Goal: Task Accomplishment & Management: Manage account settings

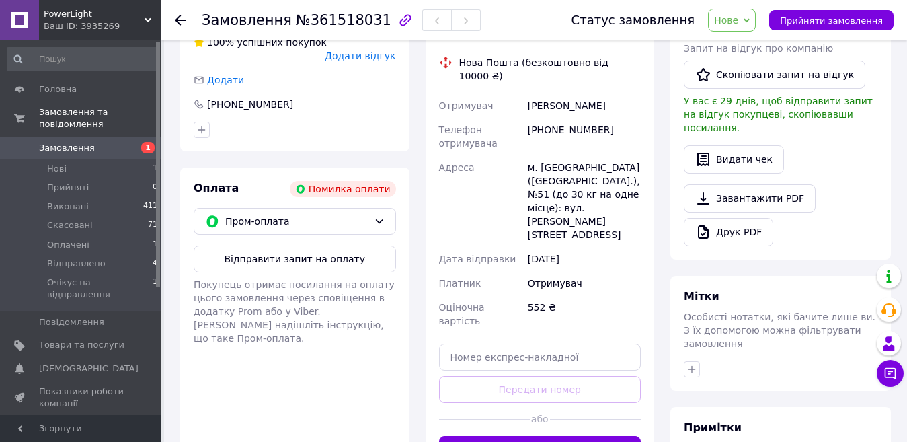
scroll to position [336, 0]
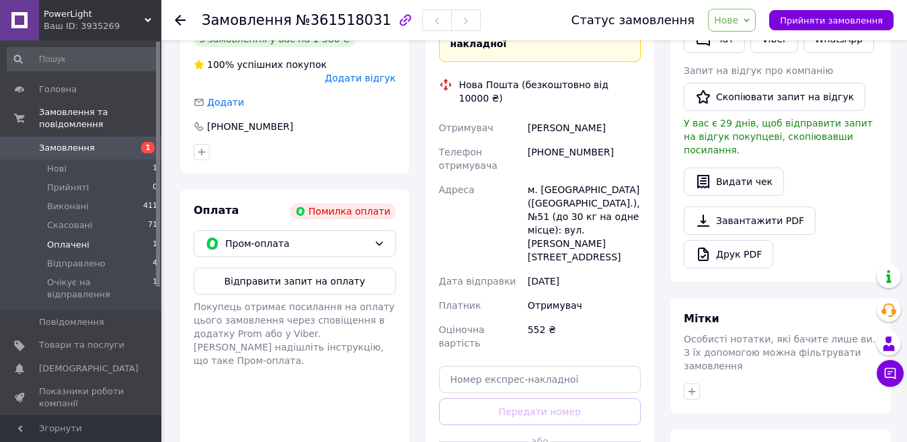
click at [97, 239] on li "Оплачені 1" at bounding box center [82, 244] width 165 height 19
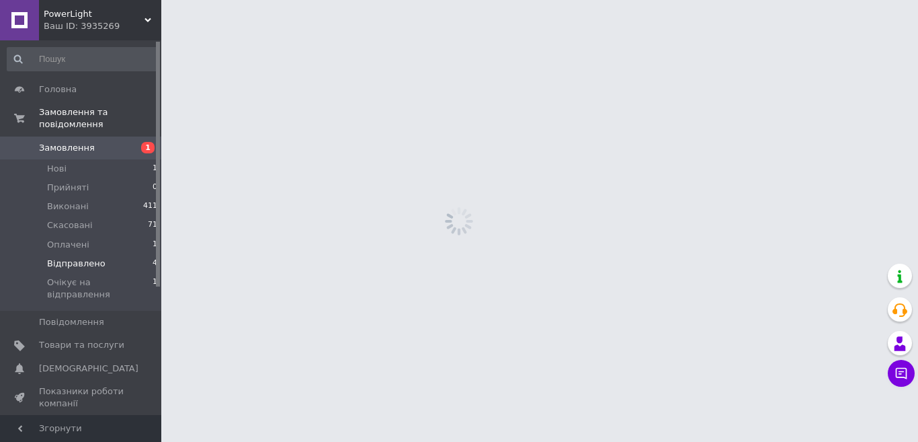
click at [92, 257] on span "Відправлено" at bounding box center [76, 263] width 58 height 12
click at [76, 239] on span "Оплачені" at bounding box center [68, 245] width 42 height 12
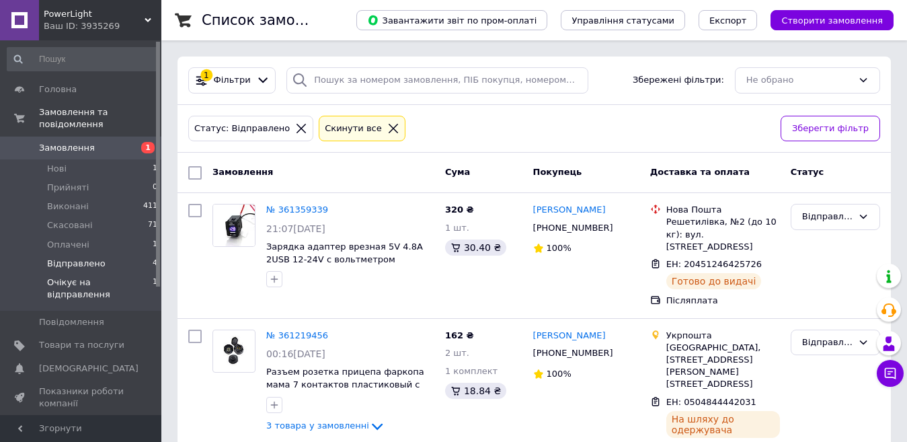
click at [118, 276] on span "Очікує на відправлення" at bounding box center [100, 288] width 106 height 24
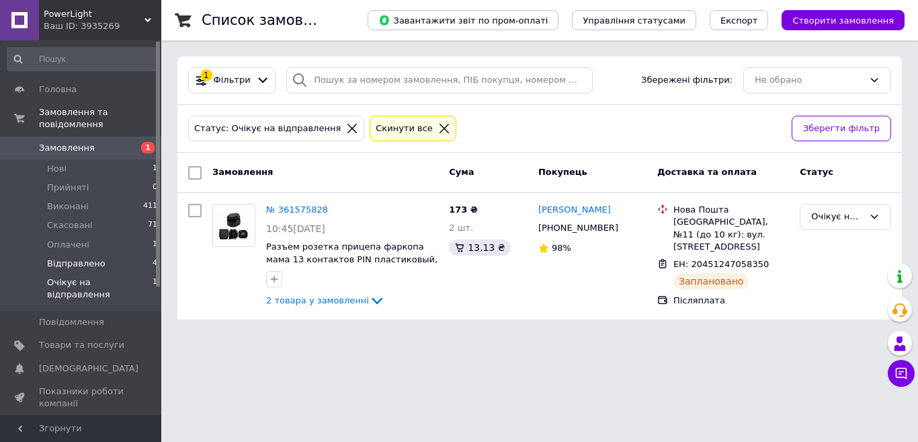
click at [97, 257] on span "Відправлено" at bounding box center [76, 263] width 58 height 12
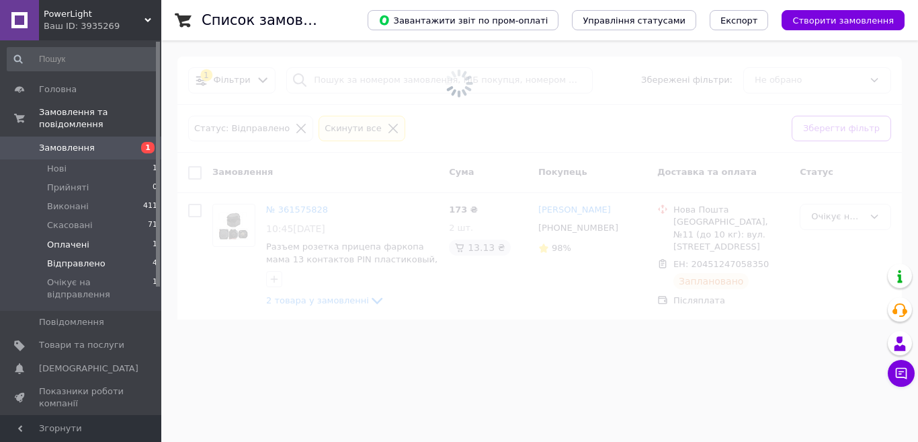
click at [89, 239] on li "Оплачені 1" at bounding box center [82, 244] width 165 height 19
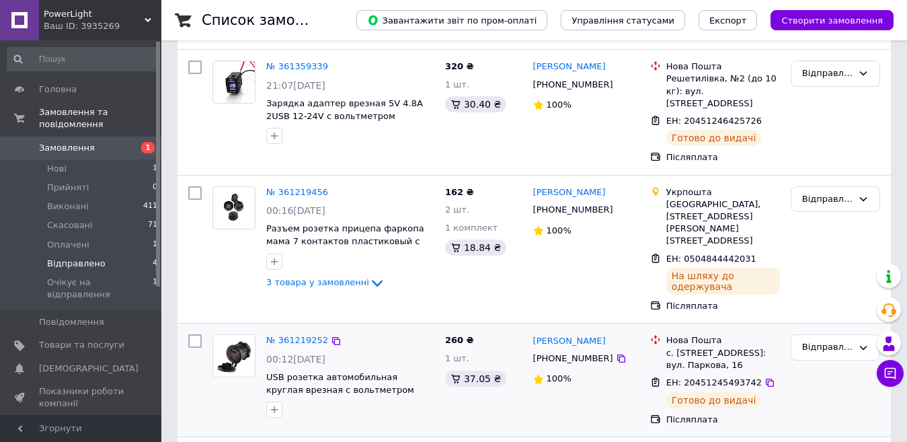
scroll to position [202, 0]
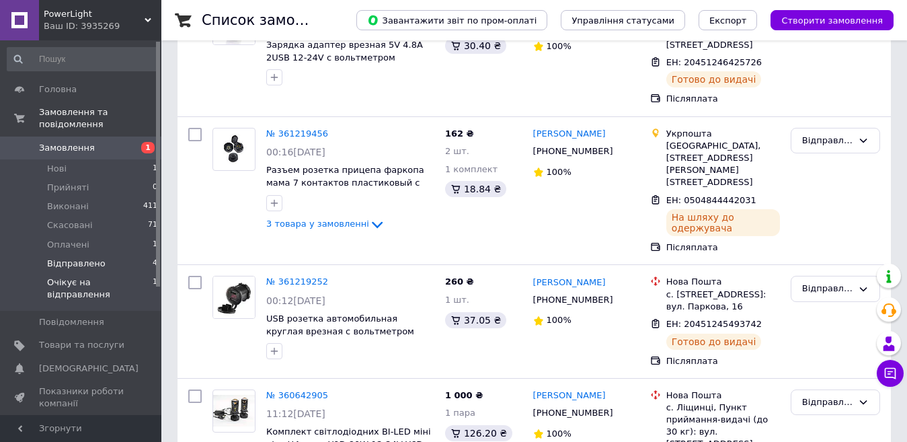
click at [75, 276] on span "Очікує на відправлення" at bounding box center [100, 288] width 106 height 24
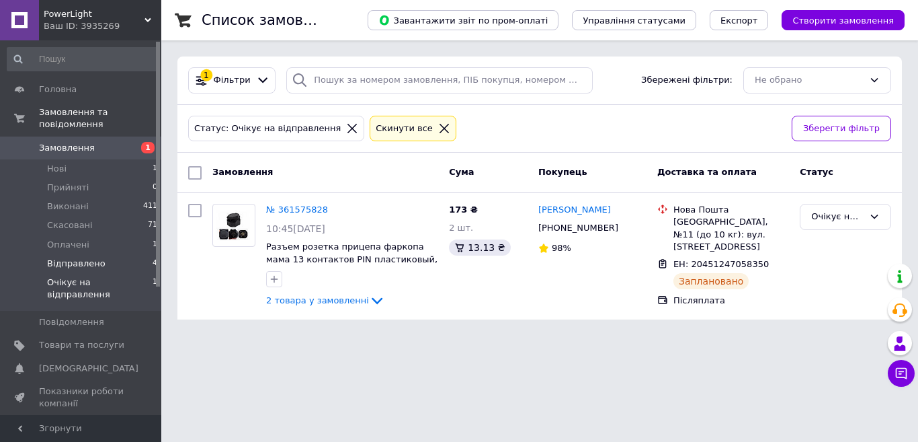
click at [103, 254] on li "Відправлено 4" at bounding box center [82, 263] width 165 height 19
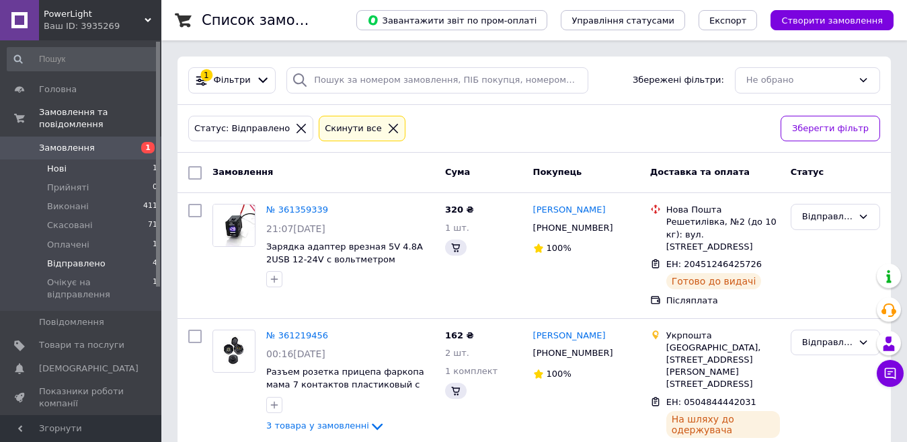
click at [43, 159] on li "Нові 1" at bounding box center [82, 168] width 165 height 19
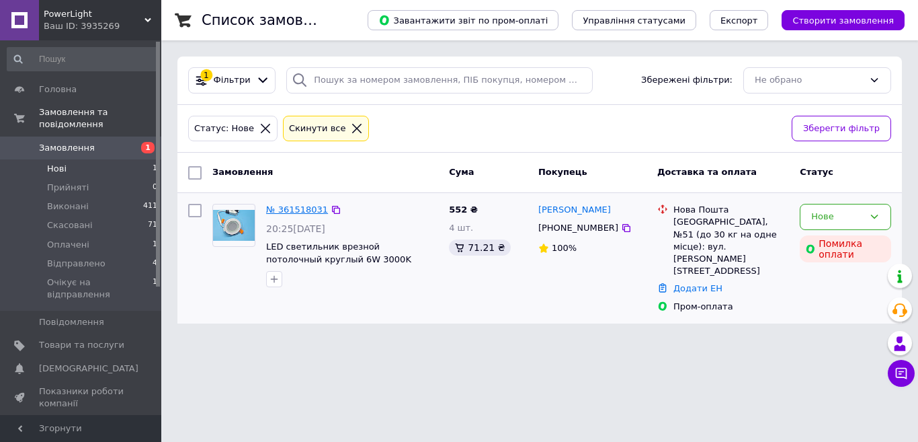
click at [284, 206] on link "№ 361518031" at bounding box center [297, 209] width 62 height 10
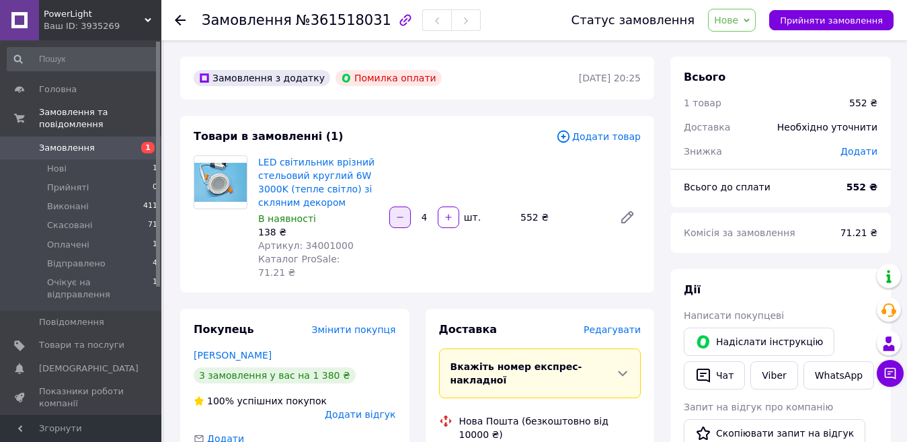
click at [398, 215] on button "button" at bounding box center [400, 217] width 22 height 22
type input "2"
click at [99, 276] on span "Очікує на відправлення" at bounding box center [100, 288] width 106 height 24
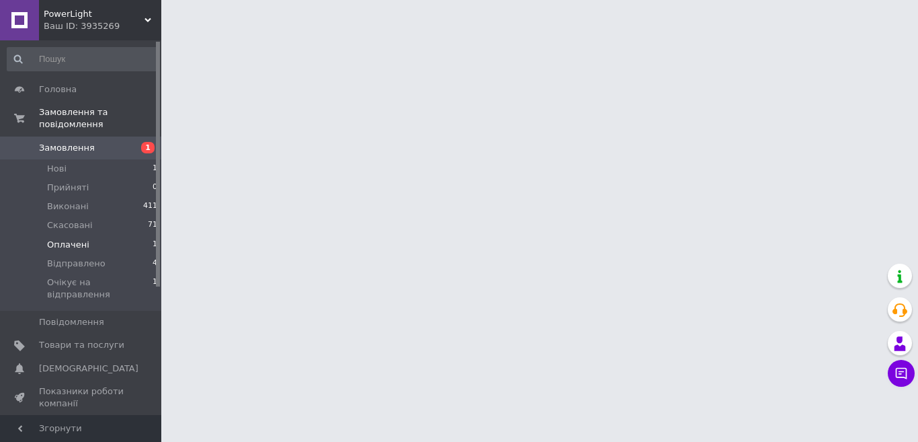
click at [80, 276] on span "Очікує на відправлення" at bounding box center [100, 288] width 106 height 24
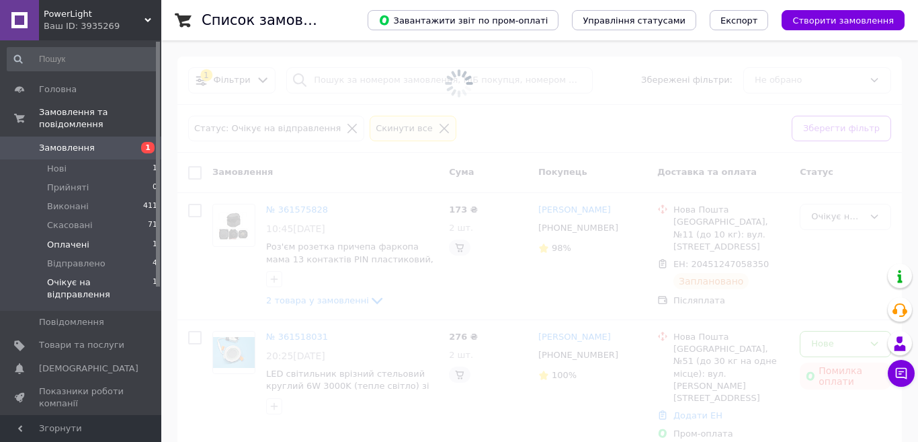
click at [90, 235] on li "Оплачені 1" at bounding box center [82, 244] width 165 height 19
click at [77, 239] on span "Оплачені" at bounding box center [68, 245] width 42 height 12
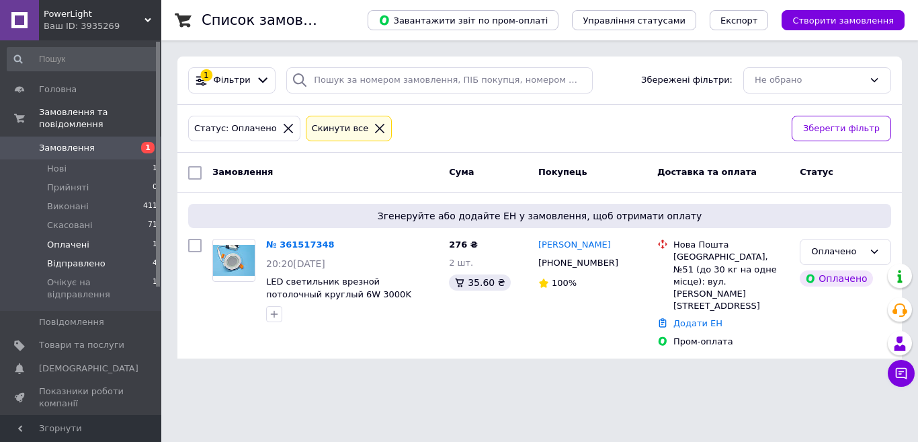
click at [97, 254] on li "Відправлено 4" at bounding box center [82, 263] width 165 height 19
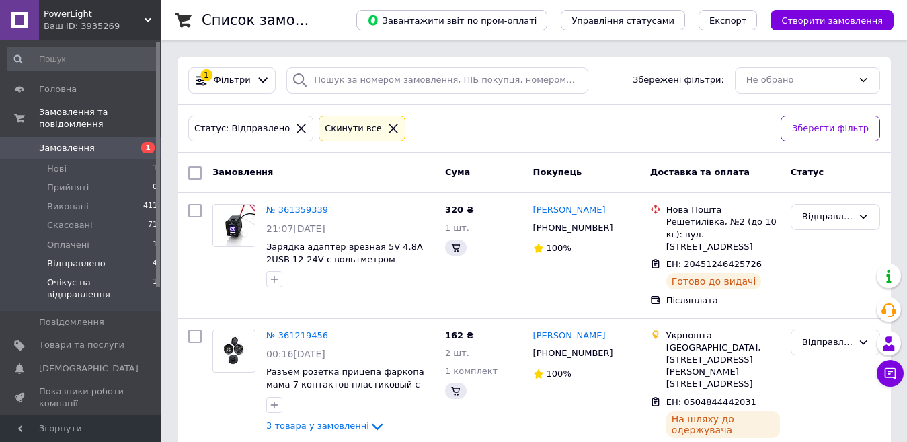
click at [88, 276] on span "Очікує на відправлення" at bounding box center [100, 288] width 106 height 24
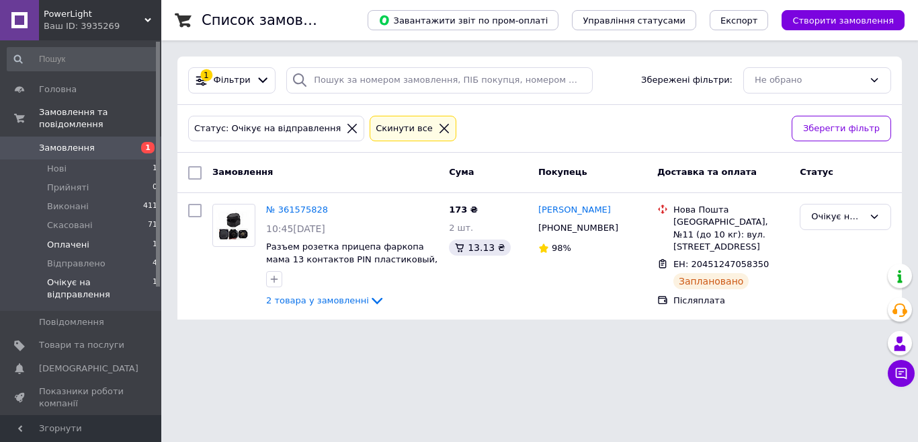
click at [76, 239] on span "Оплачені" at bounding box center [68, 245] width 42 height 12
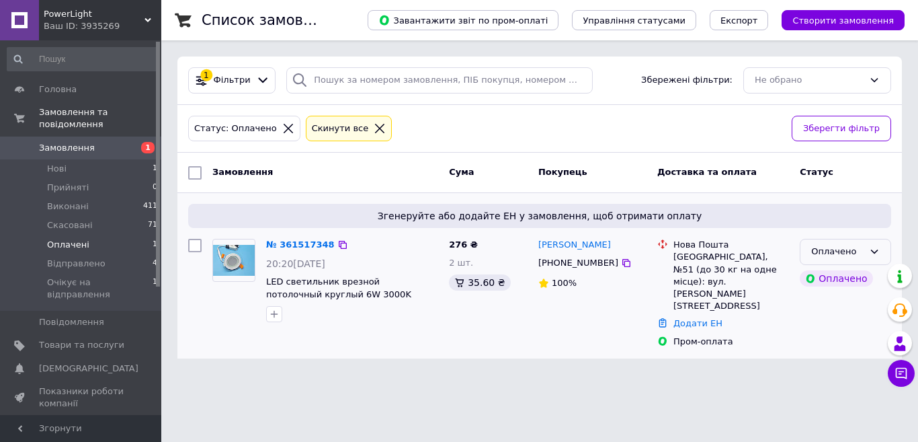
click at [856, 251] on div "Оплачено" at bounding box center [837, 252] width 52 height 14
click at [838, 301] on li "Скасовано" at bounding box center [846, 304] width 90 height 25
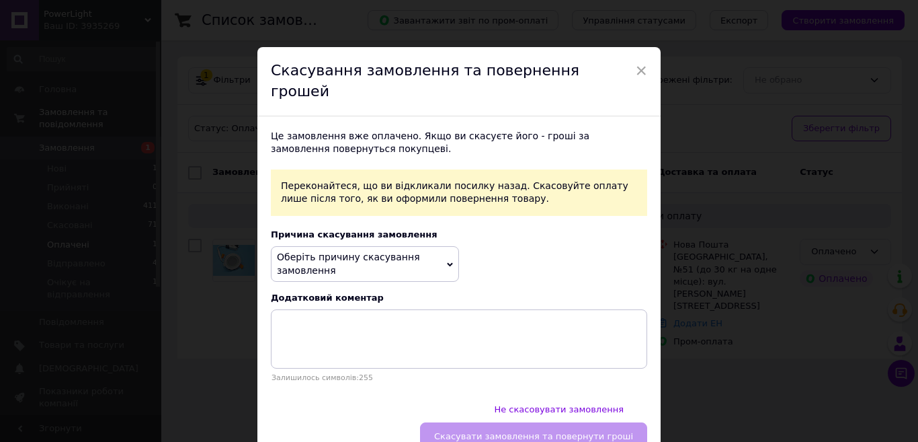
click at [397, 246] on span "Оберіть причину скасування замовлення" at bounding box center [365, 264] width 188 height 36
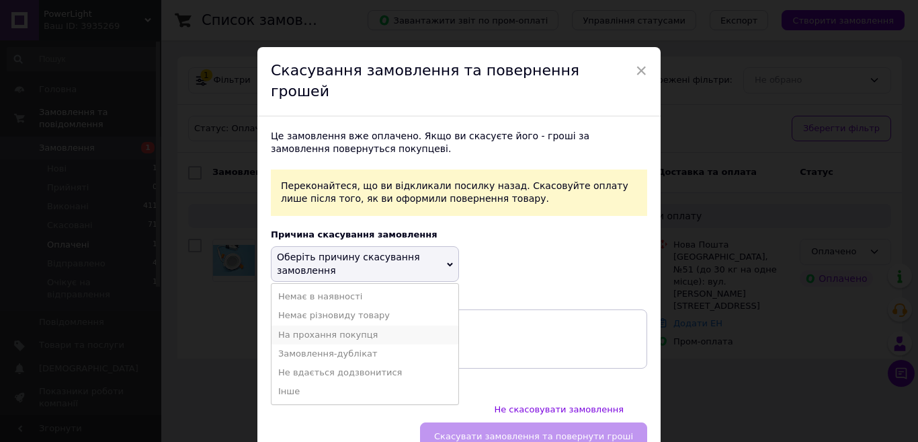
click at [335, 325] on li "На прохання покупця" at bounding box center [365, 334] width 187 height 19
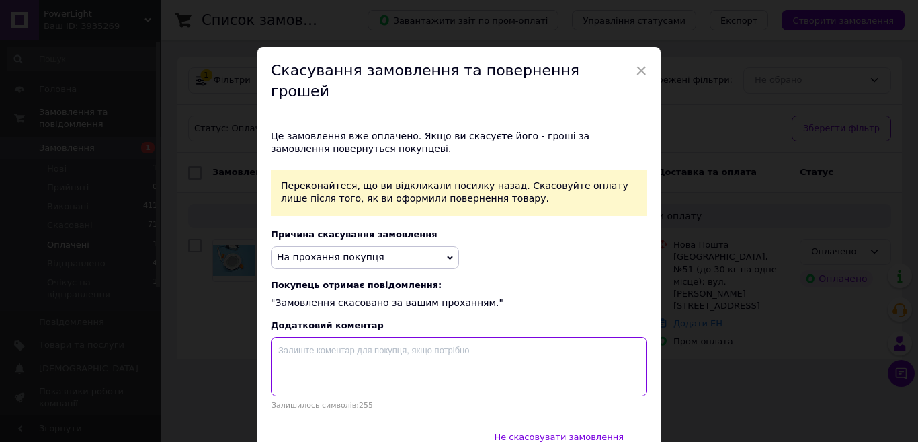
click at [337, 337] on textarea at bounding box center [459, 366] width 376 height 59
type textarea "Дубль"
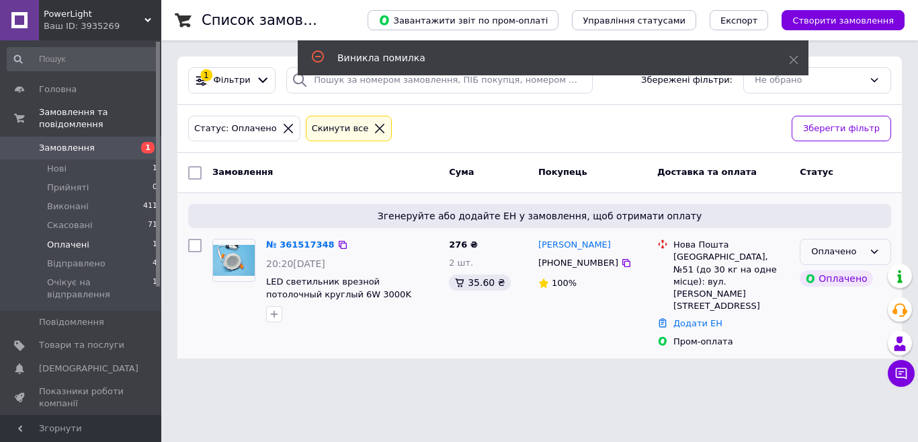
click at [852, 252] on div "Оплачено" at bounding box center [837, 252] width 52 height 14
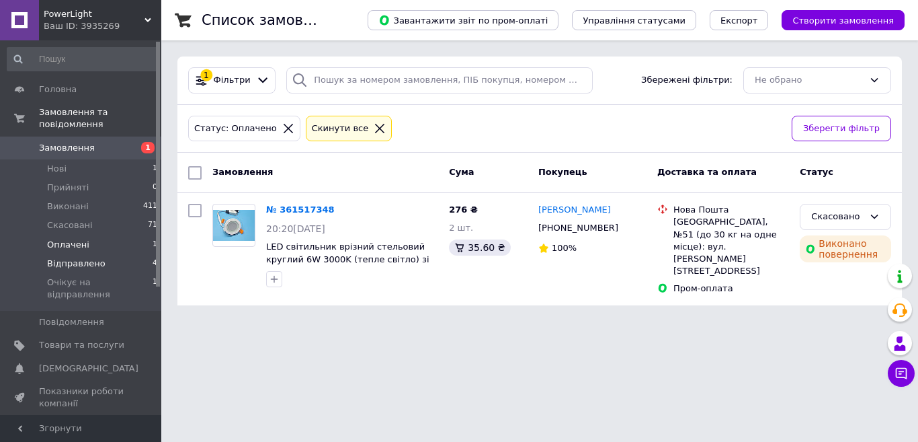
click at [93, 257] on span "Відправлено" at bounding box center [76, 263] width 58 height 12
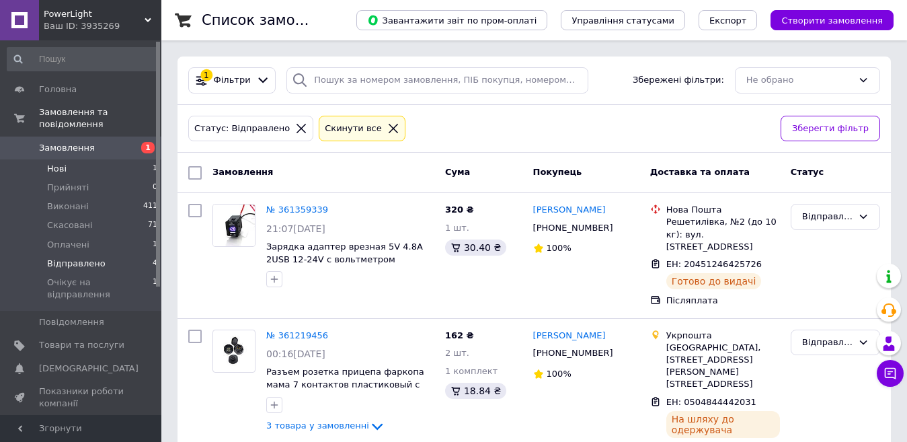
click at [69, 159] on li "Нові 1" at bounding box center [82, 168] width 165 height 19
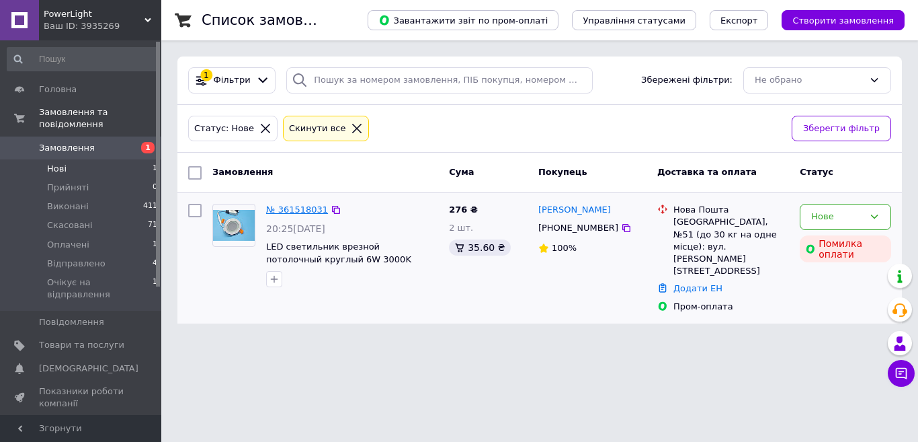
click at [302, 210] on link "№ 361518031" at bounding box center [297, 209] width 62 height 10
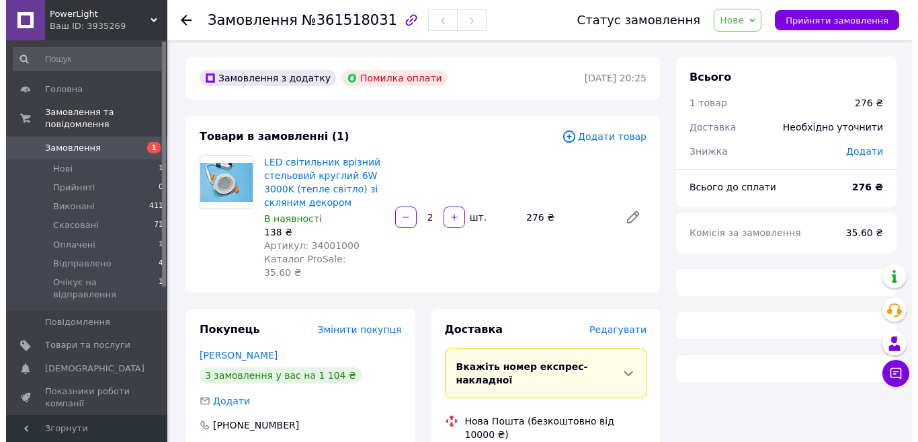
scroll to position [67, 0]
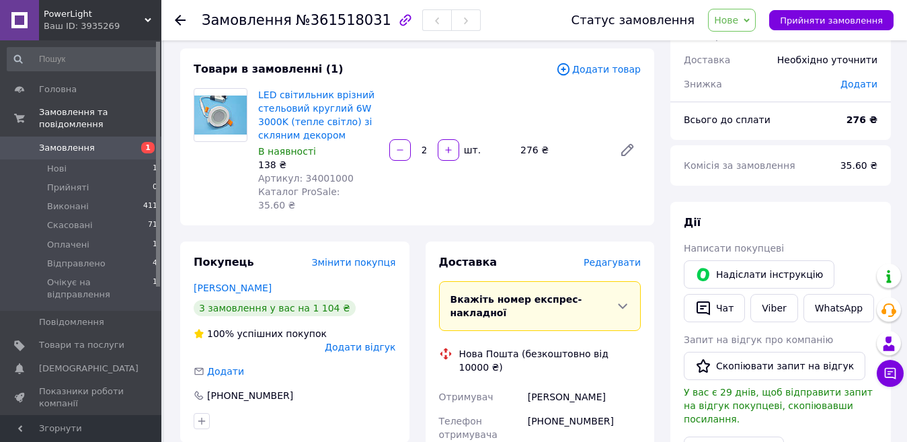
click at [600, 70] on span "Додати товар" at bounding box center [598, 69] width 85 height 15
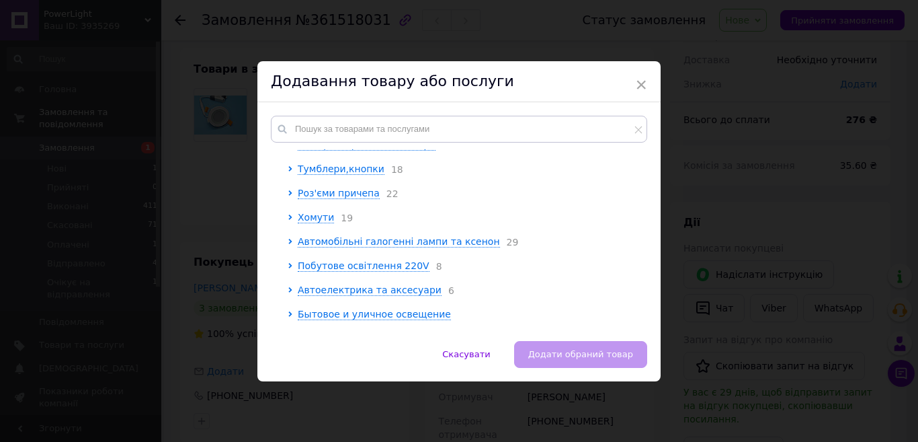
scroll to position [227, 0]
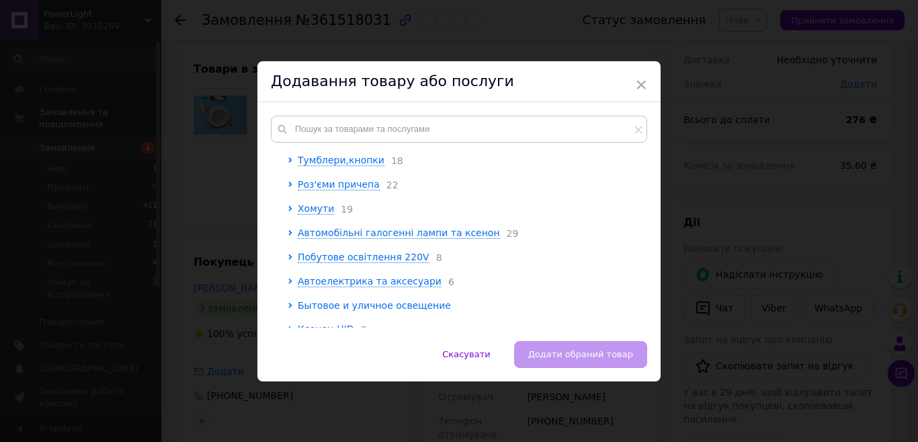
click at [362, 300] on span "Бытовое и уличное освещение" at bounding box center [374, 305] width 153 height 11
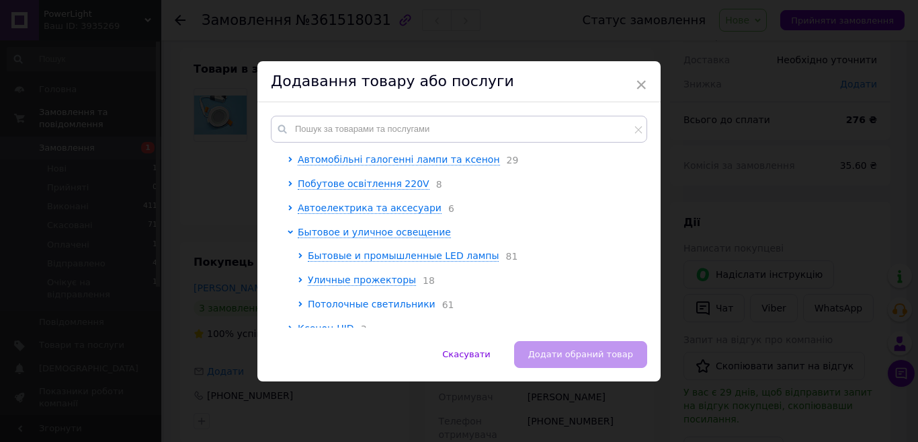
scroll to position [300, 0]
click at [356, 298] on span "Потолочные светильники" at bounding box center [372, 303] width 128 height 11
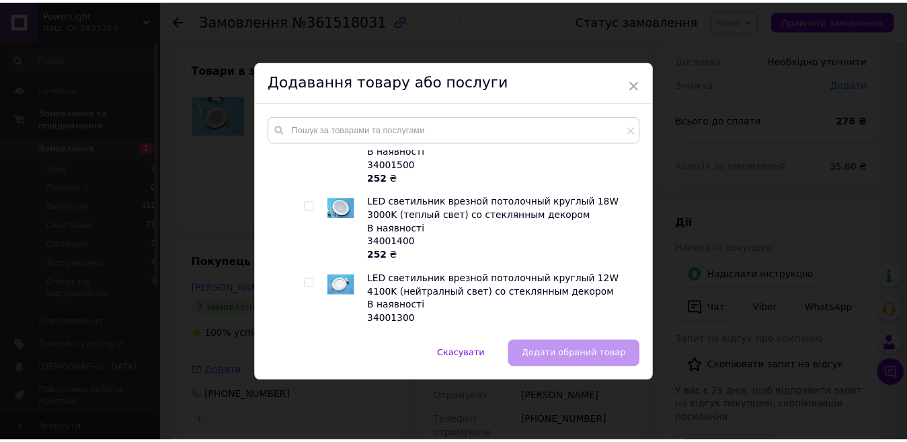
scroll to position [2181, 0]
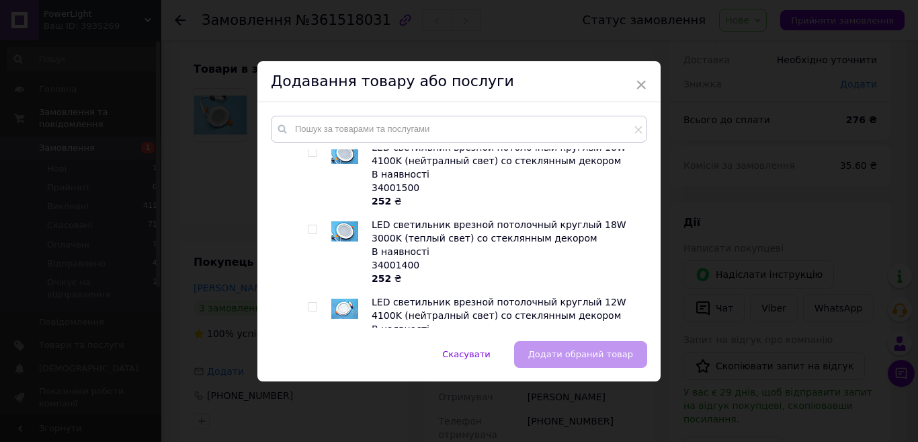
click at [310, 225] on input "checkbox" at bounding box center [312, 229] width 9 height 9
checkbox input "true"
click at [614, 352] on span "Додати обраний товар" at bounding box center [580, 354] width 105 height 10
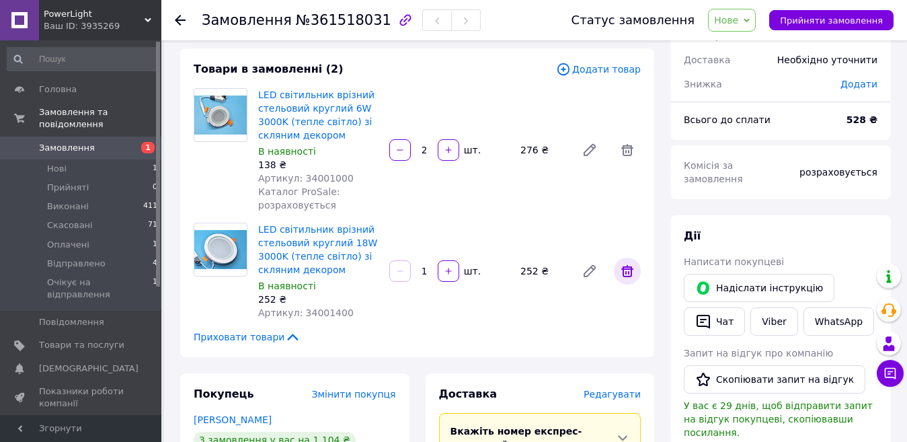
click at [622, 270] on icon at bounding box center [627, 271] width 12 height 12
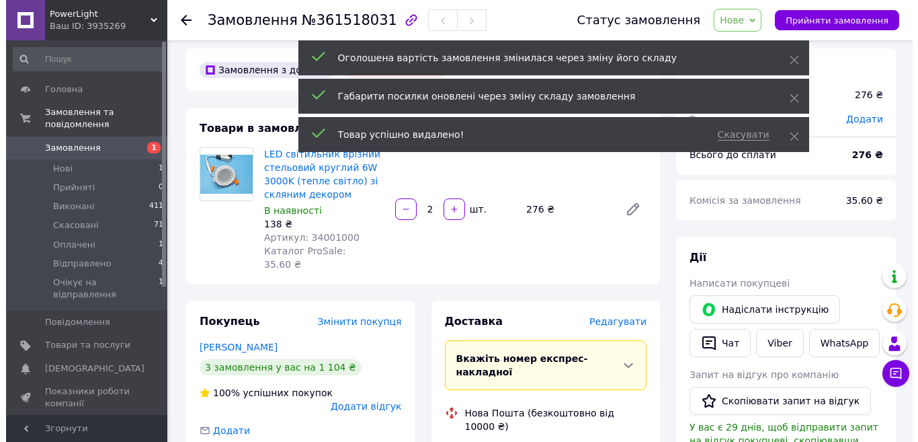
scroll to position [0, 0]
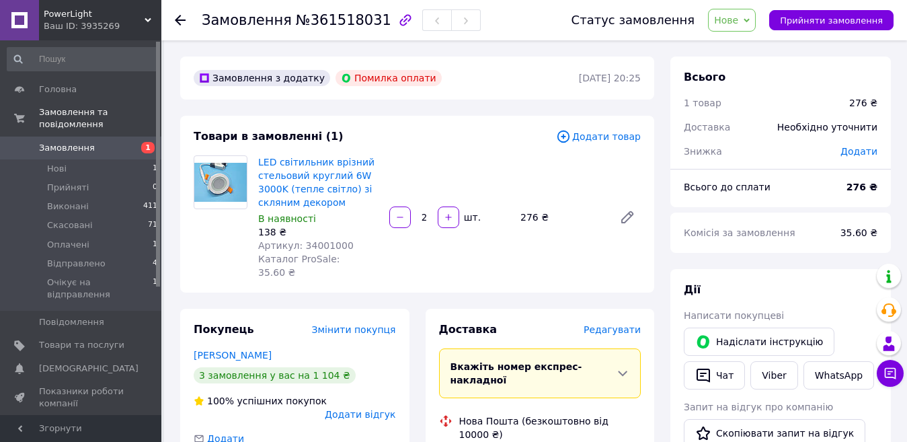
click at [585, 133] on span "Додати товар" at bounding box center [598, 136] width 85 height 15
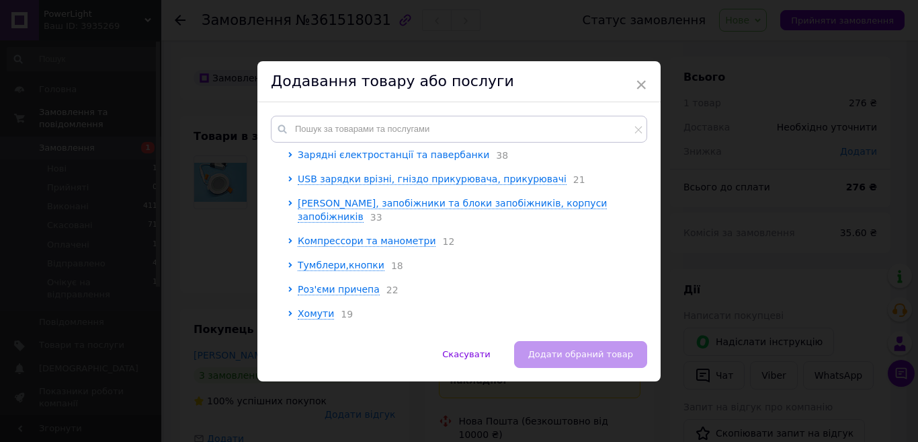
scroll to position [227, 0]
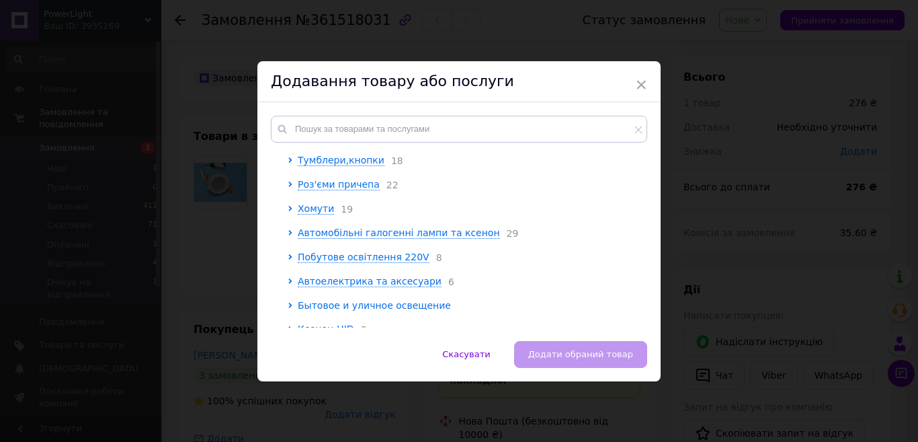
click at [360, 300] on span "Бытовое и уличное освещение" at bounding box center [374, 305] width 153 height 11
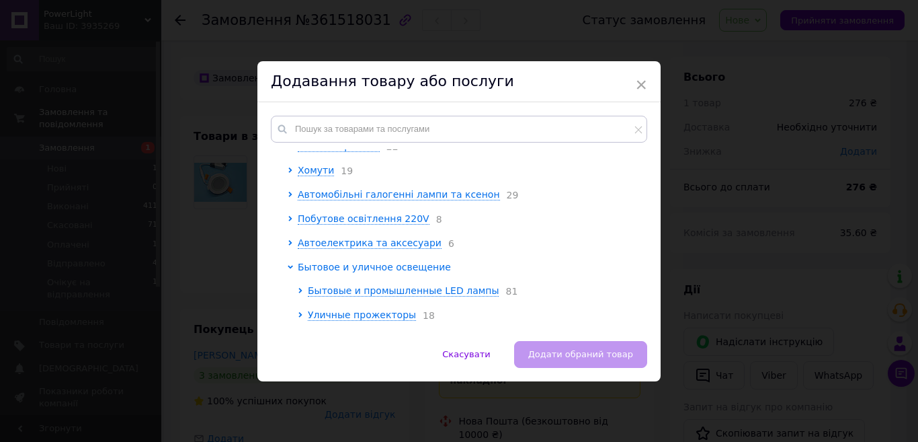
scroll to position [300, 0]
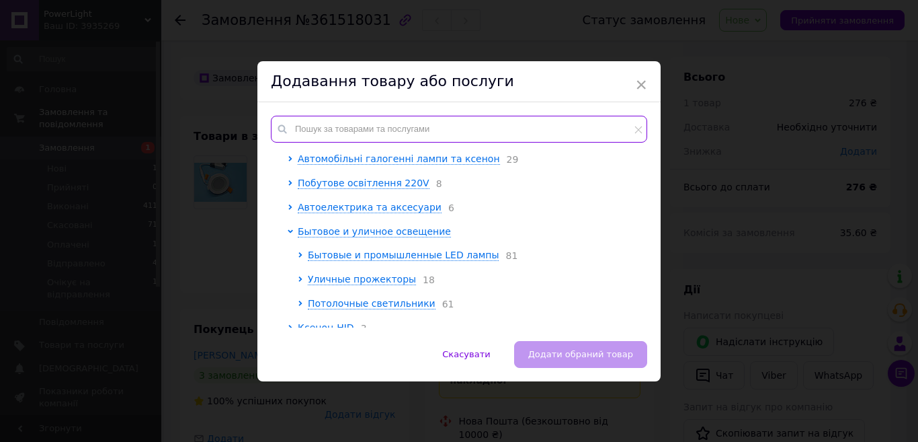
click at [491, 125] on input "text" at bounding box center [459, 129] width 376 height 27
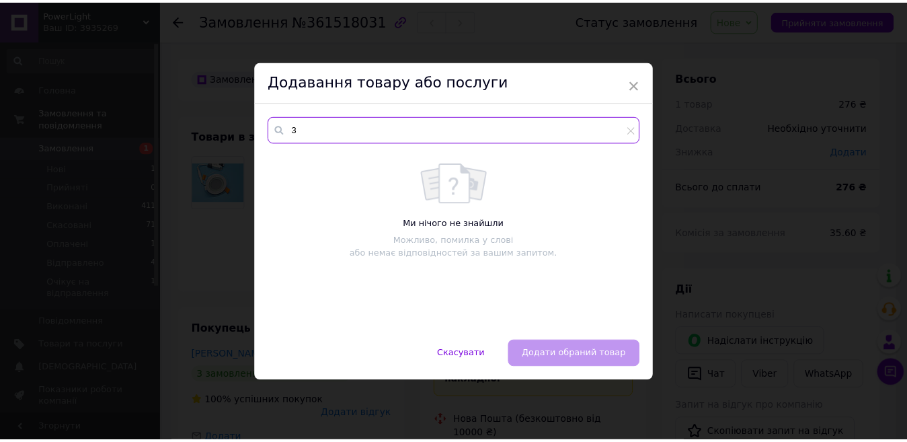
scroll to position [0, 0]
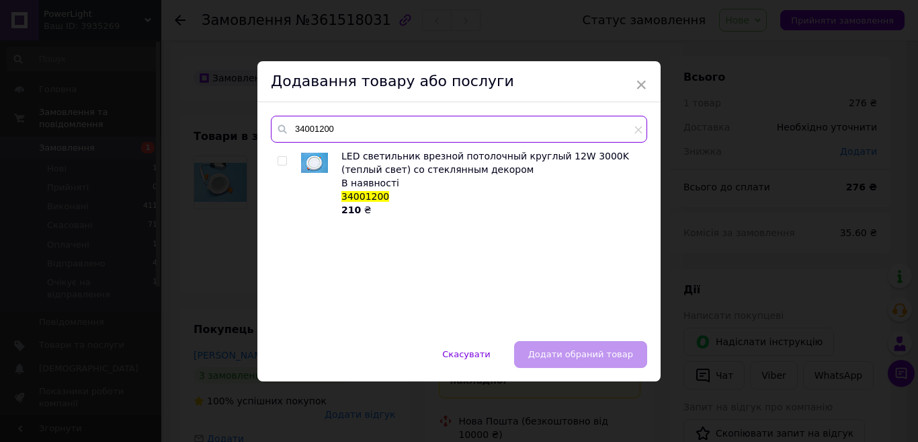
type input "34001200"
drag, startPoint x: 280, startPoint y: 158, endPoint x: 366, endPoint y: 207, distance: 98.5
click at [281, 159] on input "checkbox" at bounding box center [282, 161] width 9 height 9
checkbox input "true"
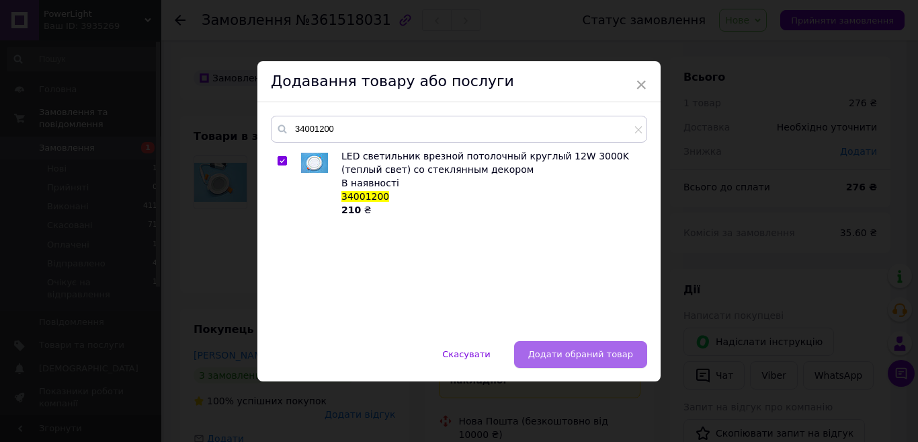
click at [587, 347] on button "Додати обраний товар" at bounding box center [580, 354] width 133 height 27
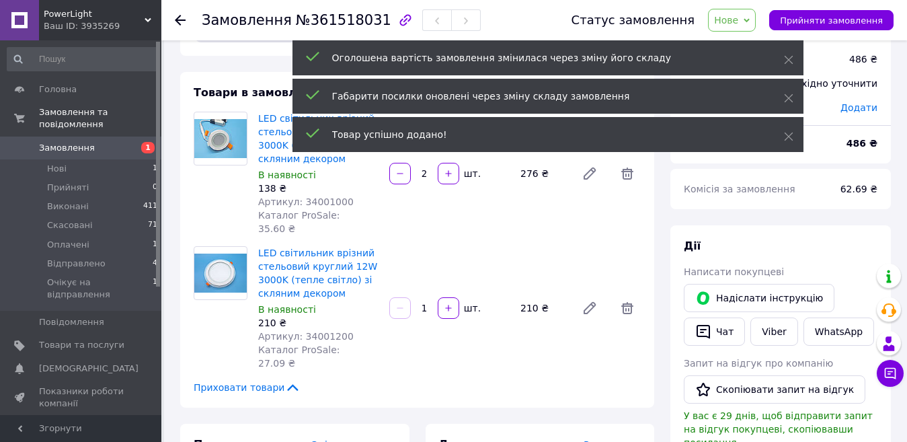
scroll to position [67, 0]
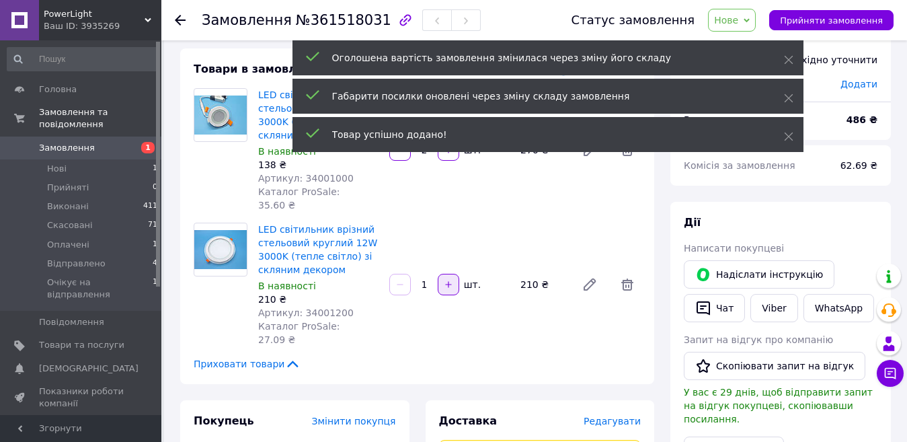
click at [451, 274] on button "button" at bounding box center [449, 285] width 22 height 22
type input "2"
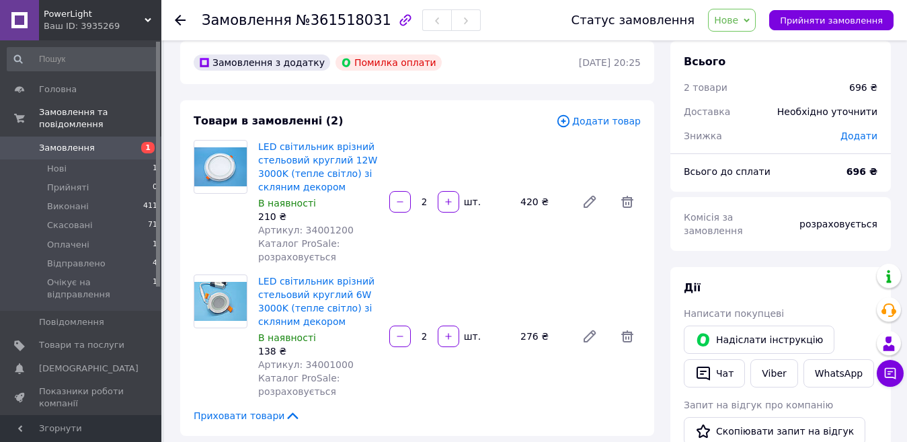
scroll to position [0, 0]
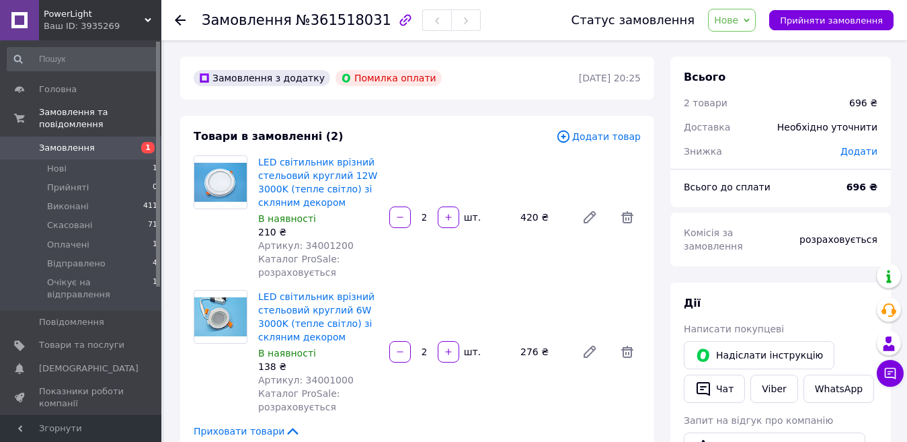
click at [738, 19] on span "Нове" at bounding box center [726, 20] width 24 height 11
click at [751, 46] on li "Прийнято" at bounding box center [769, 47] width 123 height 20
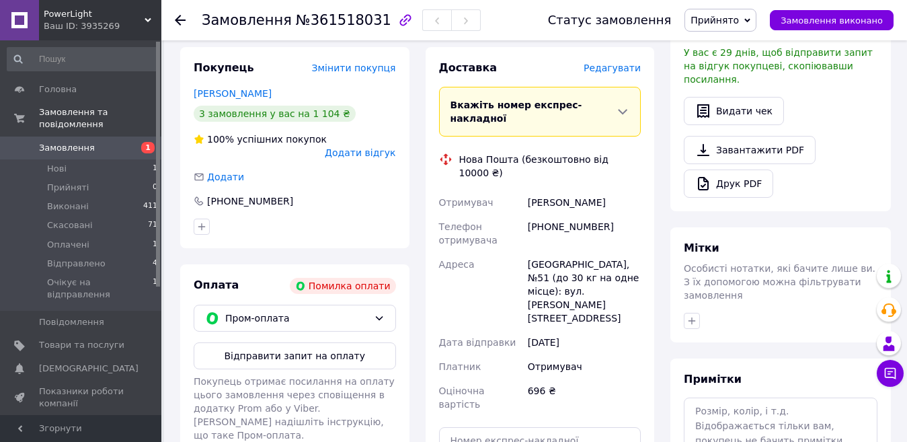
scroll to position [471, 0]
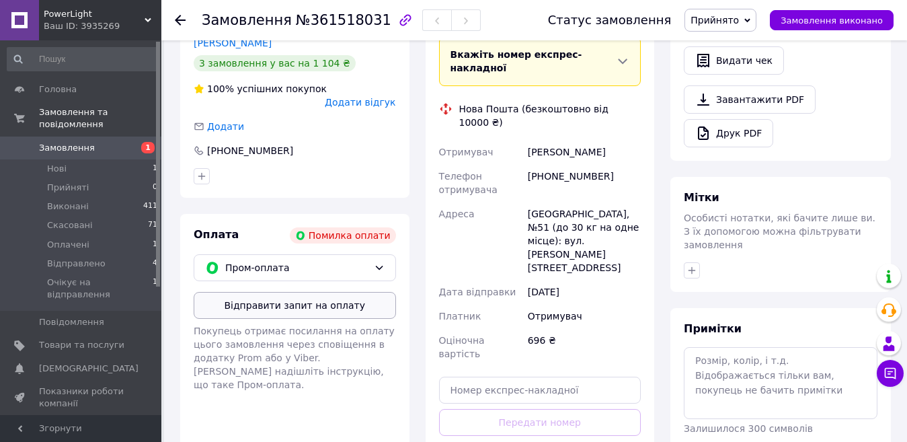
click at [316, 292] on button "Відправити запит на оплату" at bounding box center [295, 305] width 202 height 27
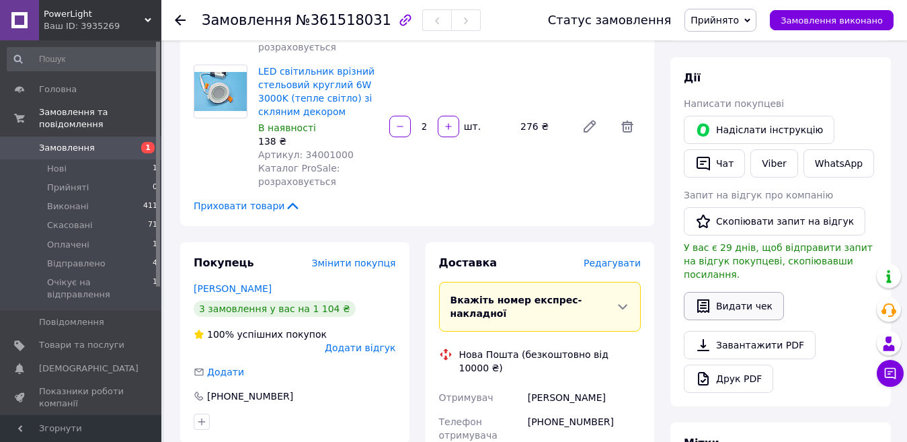
scroll to position [202, 0]
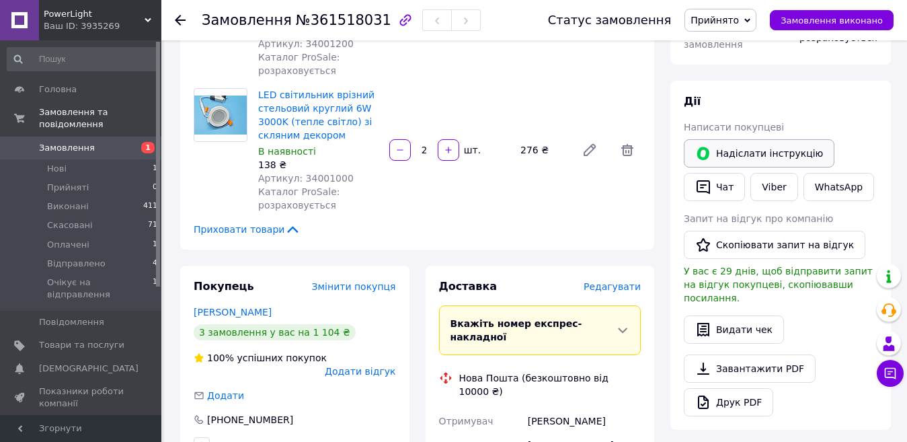
click at [782, 142] on button "Надіслати інструкцію" at bounding box center [759, 153] width 151 height 28
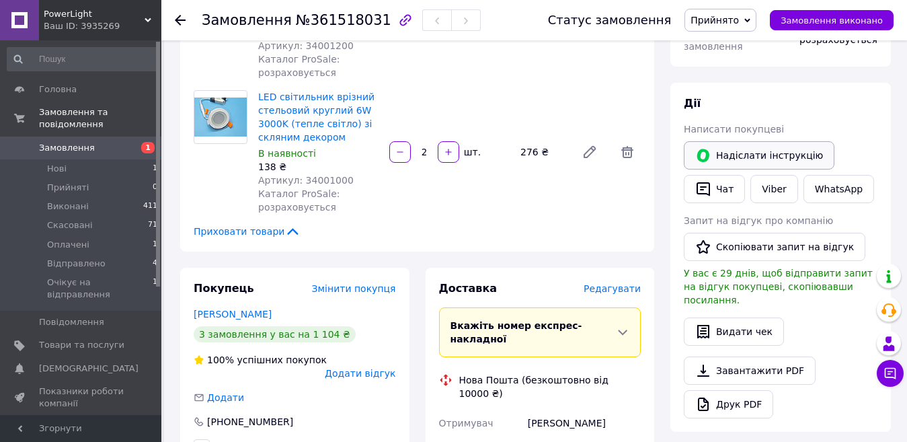
scroll to position [134, 0]
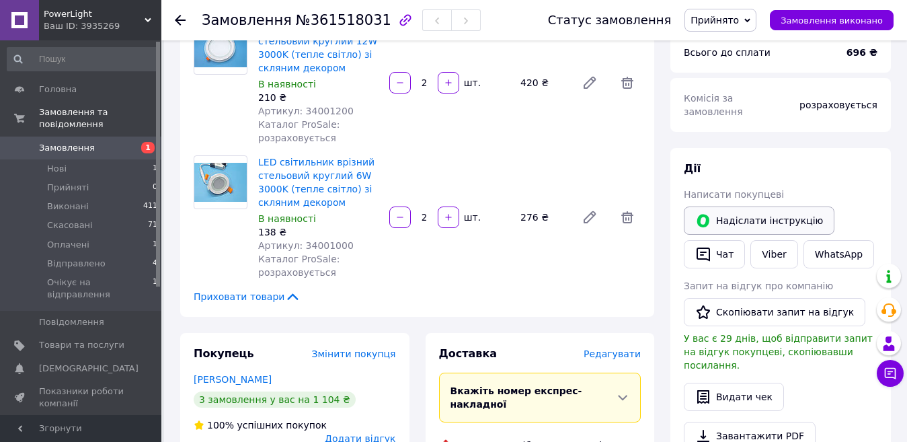
click at [770, 207] on button "Надіслати інструкцію" at bounding box center [759, 220] width 151 height 28
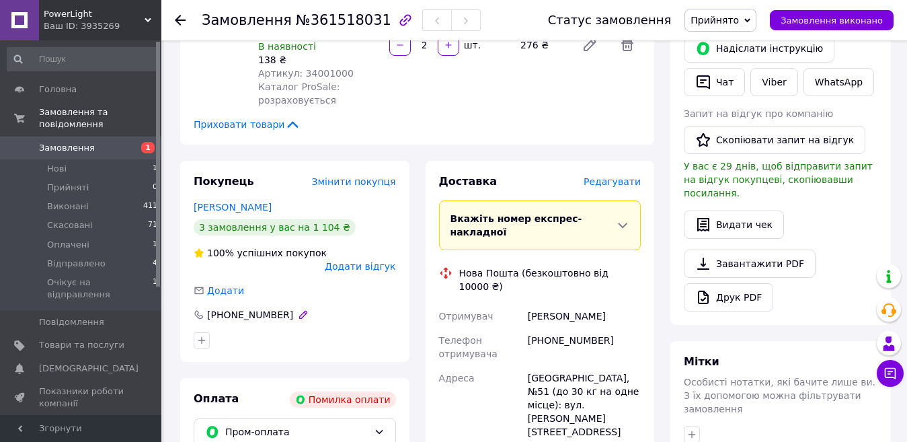
scroll to position [336, 0]
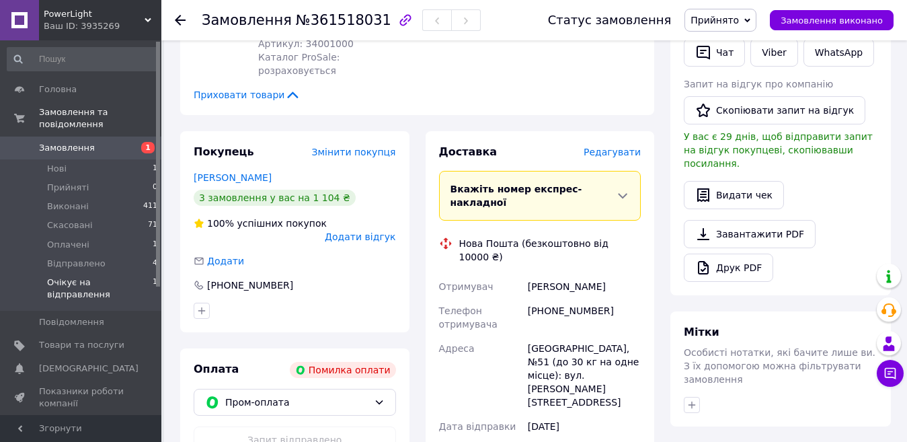
click at [89, 276] on span "Очікує на відправлення" at bounding box center [100, 288] width 106 height 24
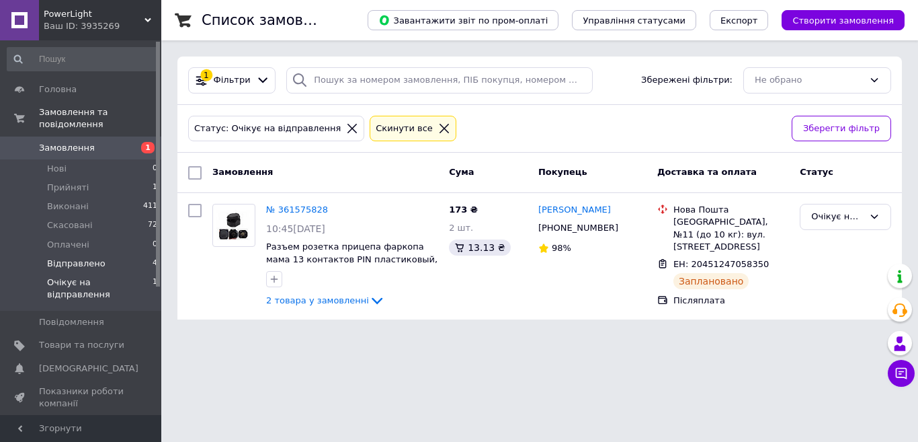
click at [92, 257] on span "Відправлено" at bounding box center [76, 263] width 58 height 12
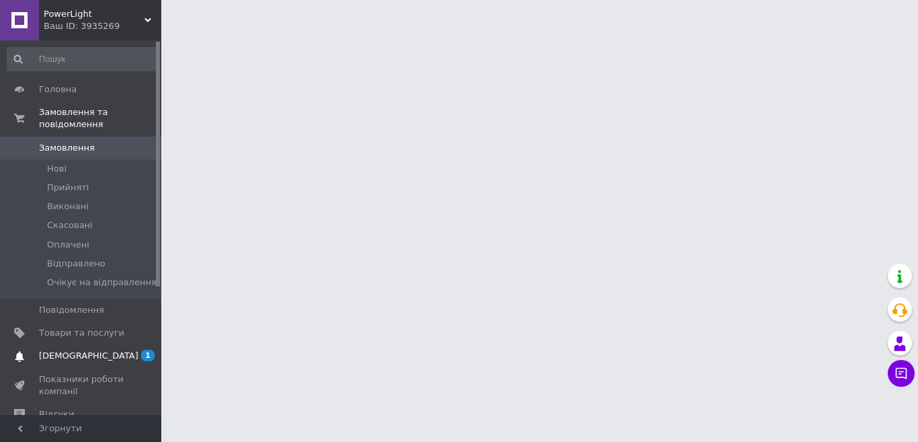
click at [75, 350] on span "[DEMOGRAPHIC_DATA]" at bounding box center [88, 356] width 99 height 12
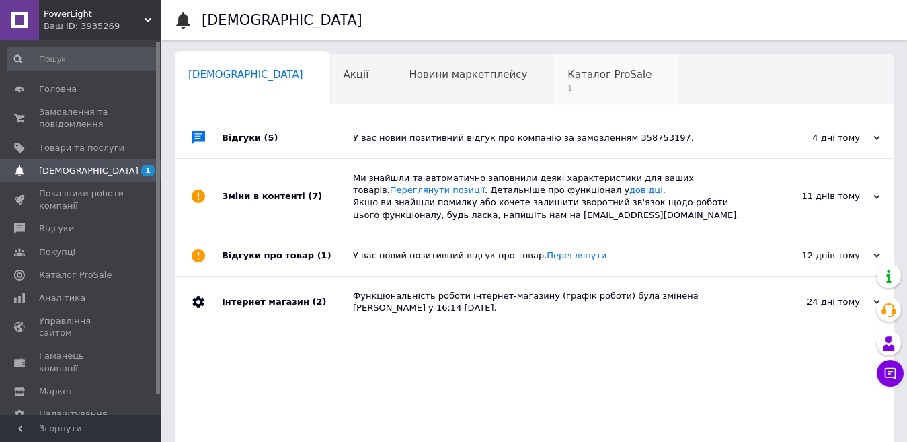
click at [567, 91] on span "1" at bounding box center [609, 88] width 84 height 10
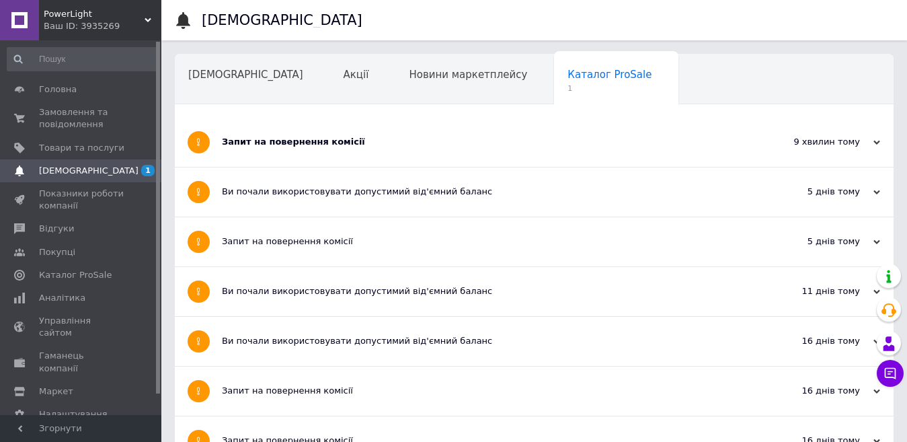
click at [420, 137] on div "Запит на повернення комісії" at bounding box center [484, 142] width 524 height 12
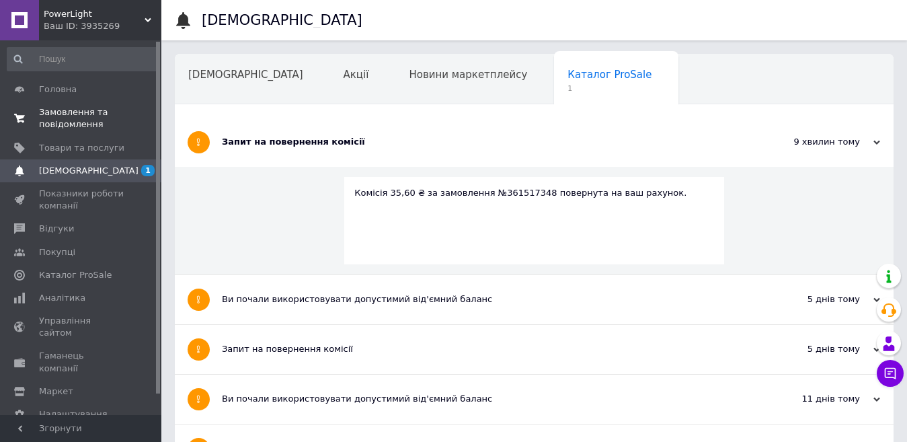
click at [79, 117] on span "Замовлення та повідомлення" at bounding box center [81, 118] width 85 height 24
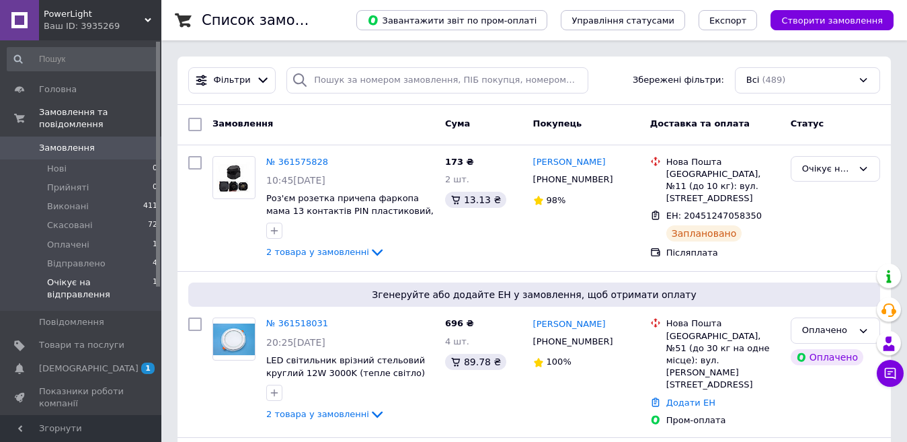
click at [90, 276] on span "Очікує на відправлення" at bounding box center [100, 288] width 106 height 24
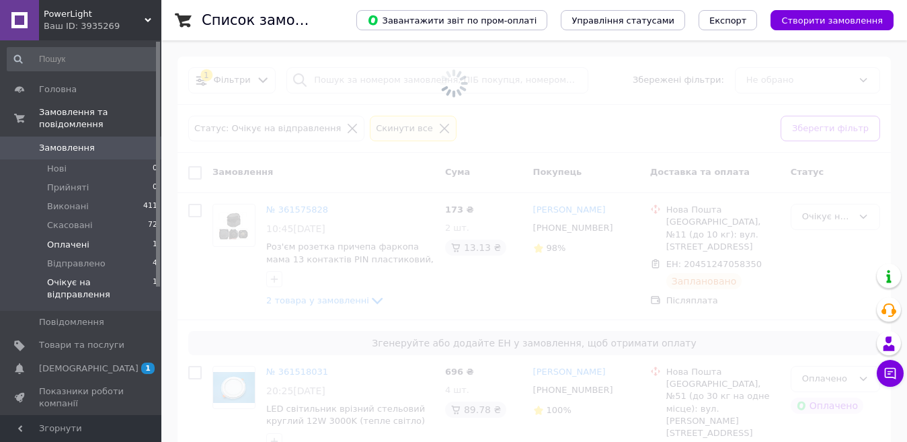
click at [79, 239] on span "Оплачені" at bounding box center [68, 245] width 42 height 12
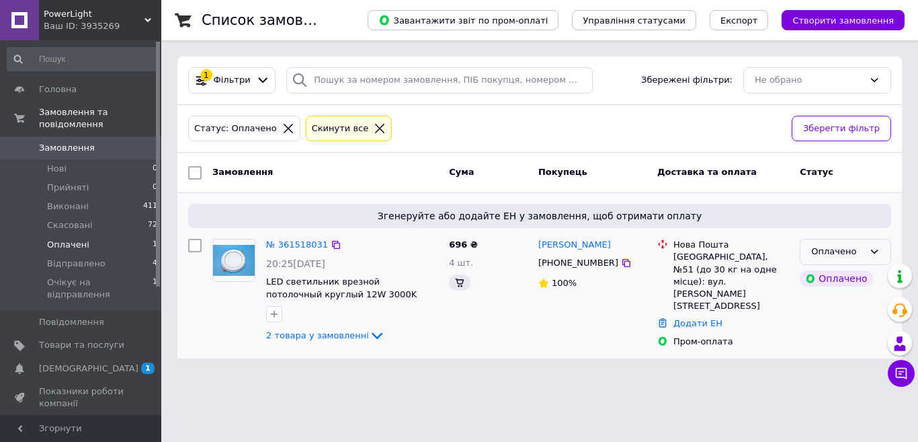
click at [824, 251] on div "Оплачено" at bounding box center [837, 252] width 52 height 14
click at [816, 280] on li "Прийнято" at bounding box center [846, 280] width 90 height 25
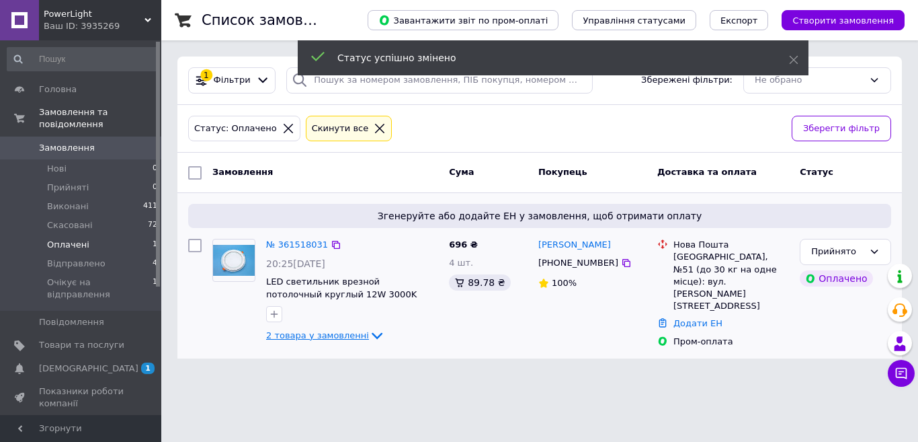
click at [369, 335] on icon at bounding box center [377, 335] width 16 height 16
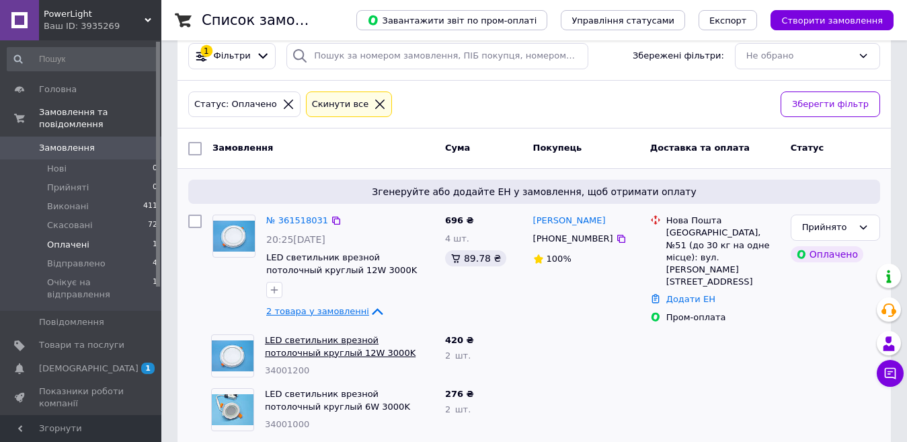
scroll to position [37, 0]
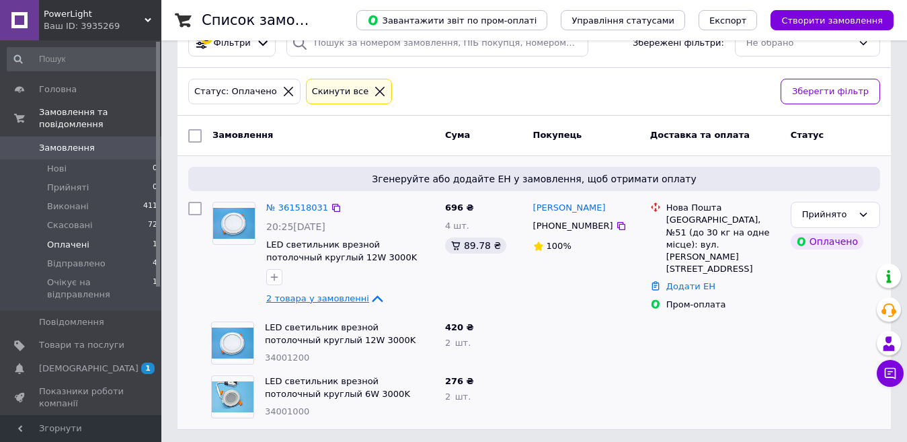
click at [567, 377] on div at bounding box center [586, 397] width 117 height 54
drag, startPoint x: 307, startPoint y: 354, endPoint x: 265, endPoint y: 354, distance: 41.7
click at [265, 354] on div "34001200" at bounding box center [349, 358] width 169 height 13
copy span "34001200"
drag, startPoint x: 604, startPoint y: 223, endPoint x: 554, endPoint y: 251, distance: 56.9
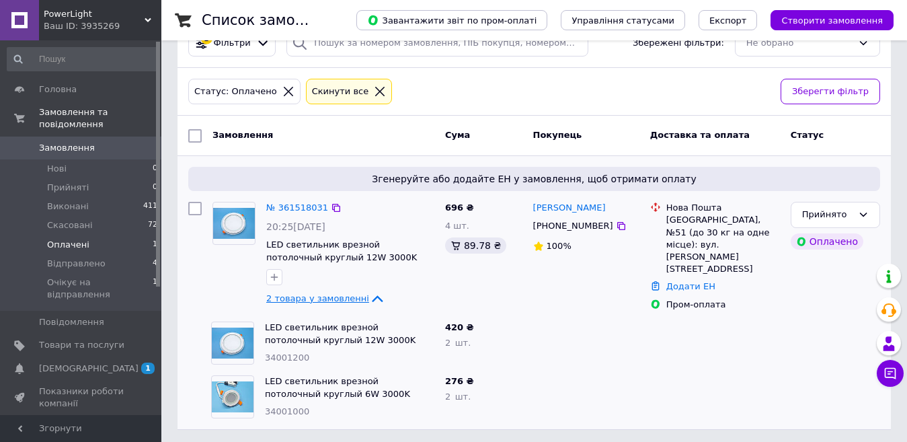
click at [617, 223] on icon at bounding box center [621, 226] width 8 height 8
click at [79, 357] on link "Сповіщення 1" at bounding box center [82, 368] width 165 height 23
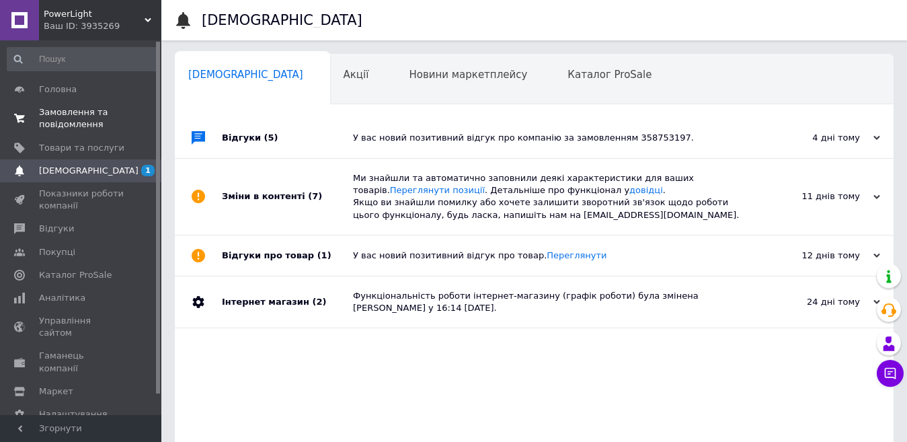
click at [88, 123] on span "Замовлення та повідомлення" at bounding box center [81, 118] width 85 height 24
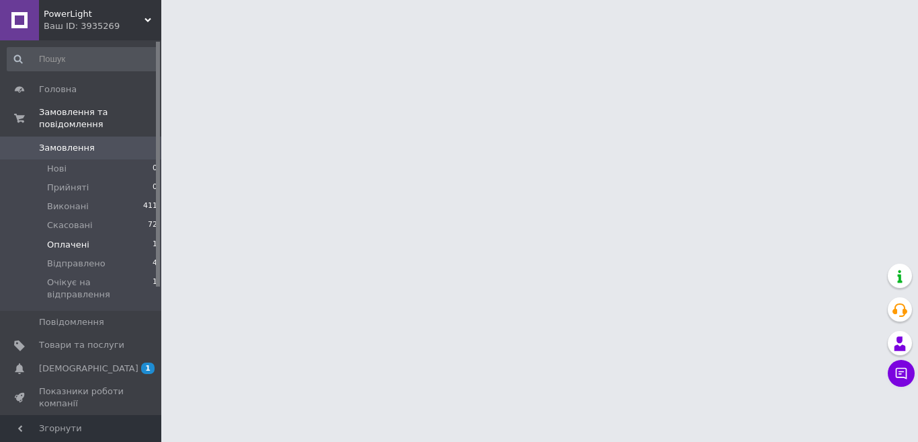
click at [80, 239] on span "Оплачені" at bounding box center [68, 245] width 42 height 12
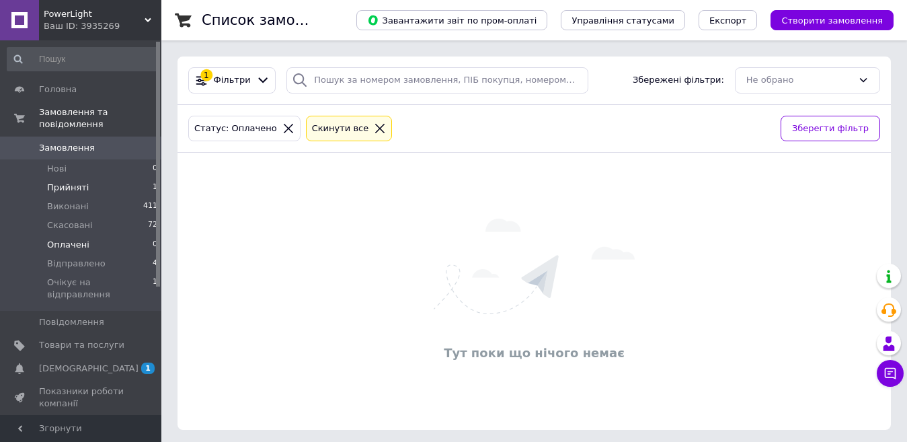
click at [73, 181] on span "Прийняті" at bounding box center [68, 187] width 42 height 12
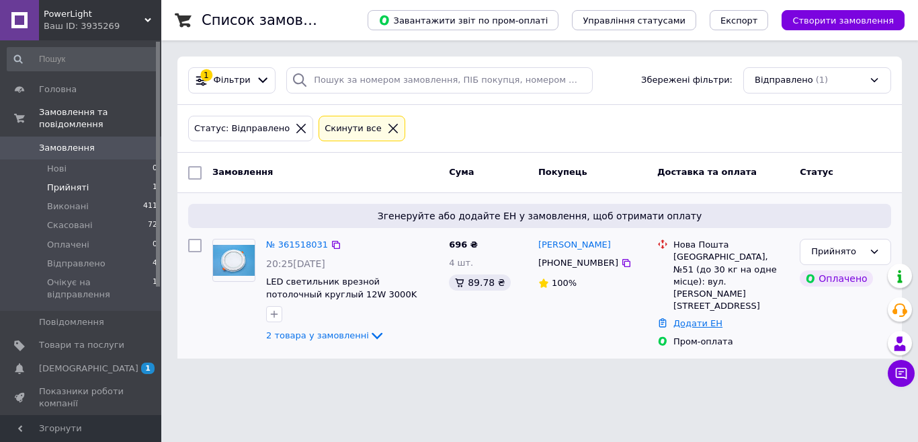
click at [680, 318] on link "Додати ЕН" at bounding box center [698, 323] width 49 height 10
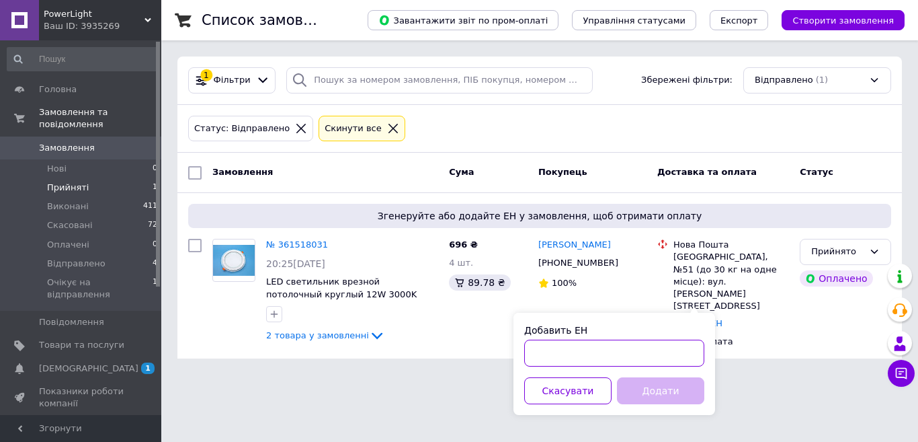
click at [601, 356] on input "Добавить ЕН" at bounding box center [614, 352] width 180 height 27
paste input "20451247259731"
type input "20451247259731"
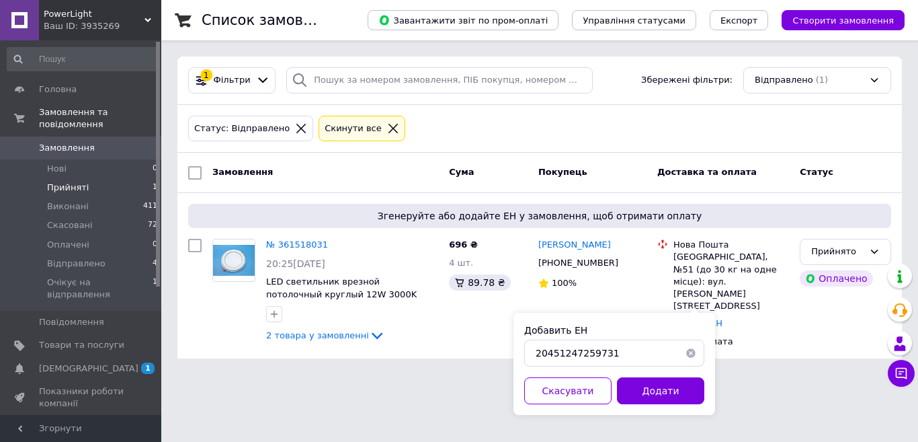
click at [655, 393] on button "Додати" at bounding box center [660, 390] width 87 height 27
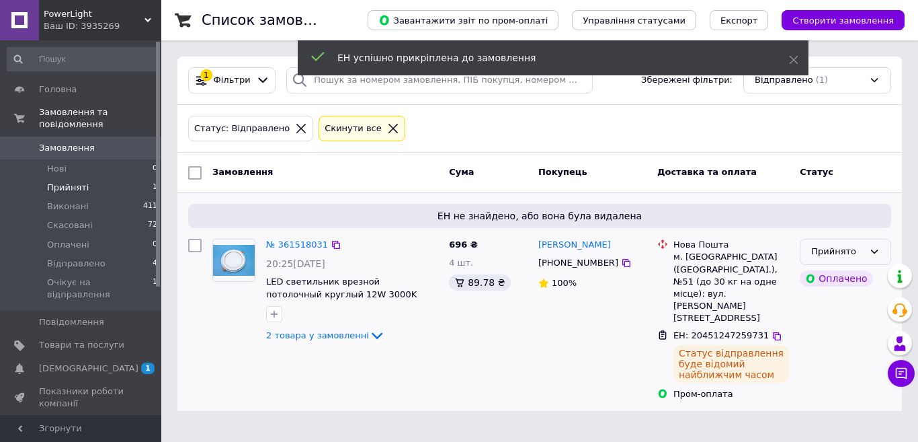
click at [830, 251] on div "Прийнято" at bounding box center [837, 252] width 52 height 14
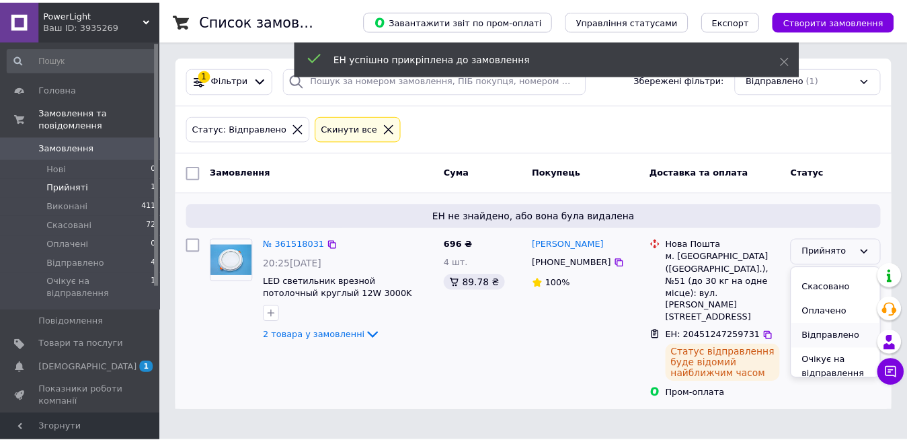
scroll to position [25, 0]
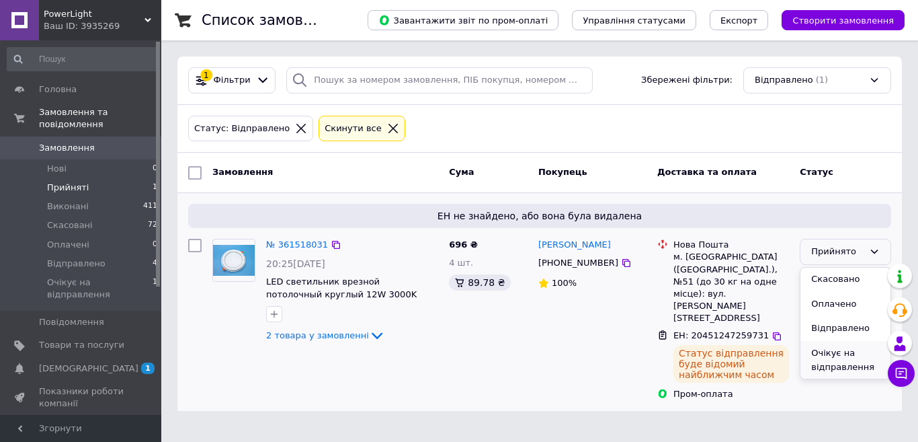
click at [829, 360] on li "Очікує на відправлення" at bounding box center [846, 360] width 90 height 38
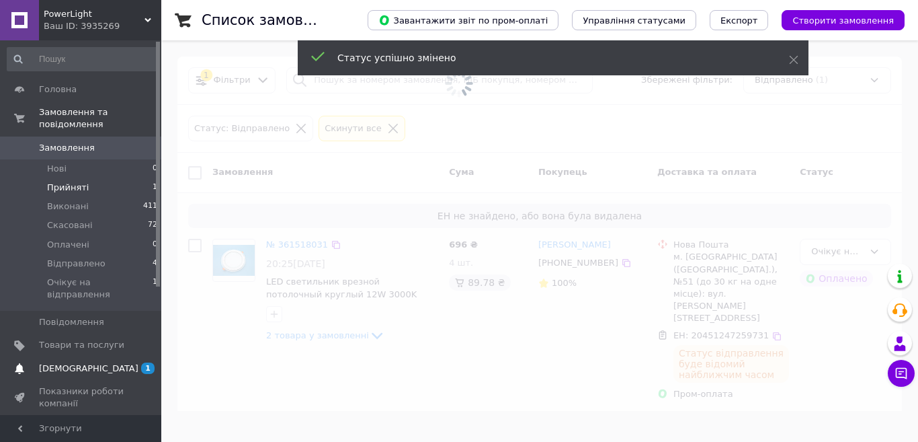
click at [81, 362] on span "[DEMOGRAPHIC_DATA]" at bounding box center [88, 368] width 99 height 12
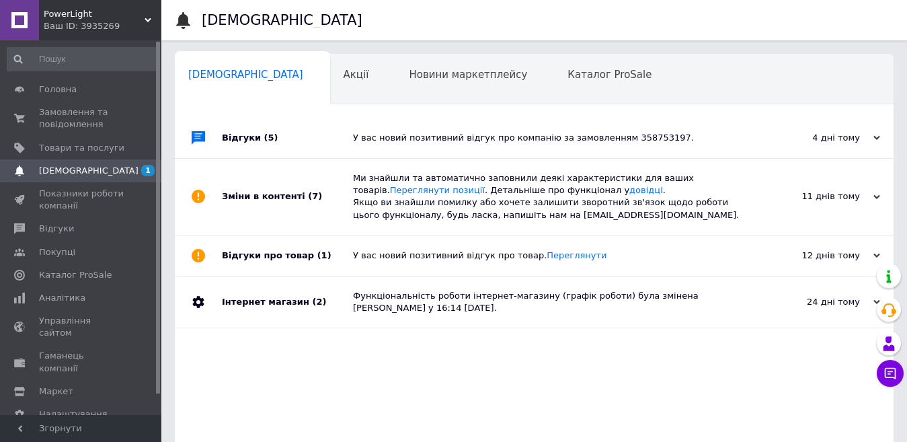
click at [406, 132] on div "У вас новий позитивний відгук про компанію за замовленням 358753197." at bounding box center [549, 138] width 393 height 12
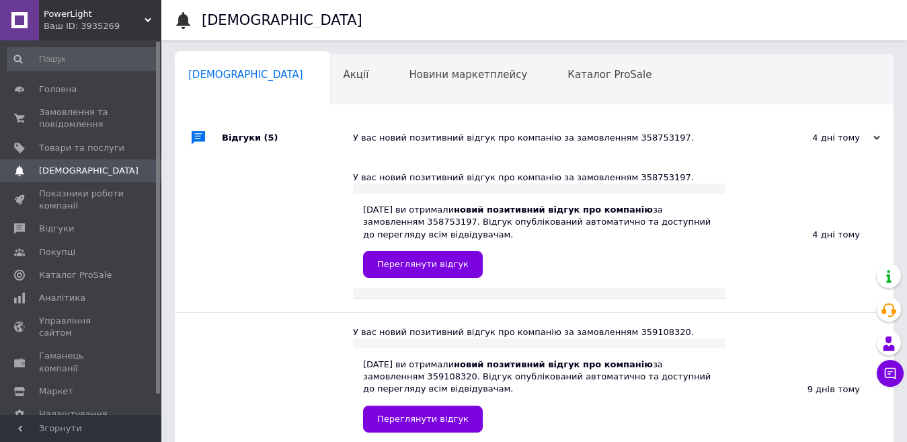
click at [335, 133] on div "Відгуки (5)" at bounding box center [287, 138] width 131 height 40
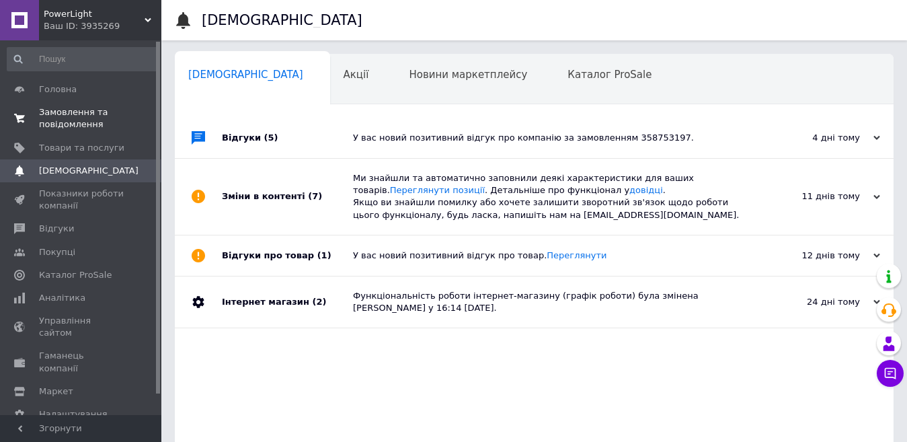
click at [83, 132] on link "Замовлення та повідомлення 0 0" at bounding box center [82, 118] width 165 height 35
